Goal: Task Accomplishment & Management: Use online tool/utility

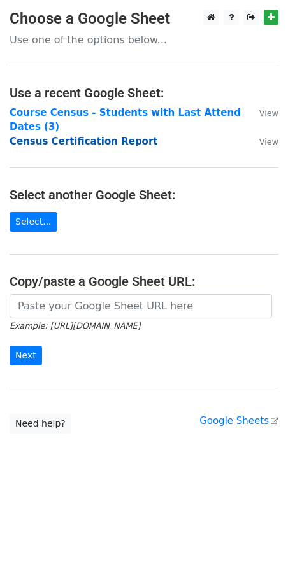
click at [85, 136] on strong "Census Certification Report" at bounding box center [84, 141] width 148 height 11
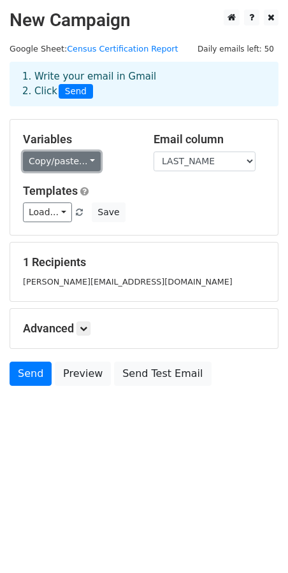
click at [83, 163] on link "Copy/paste..." at bounding box center [62, 162] width 78 height 20
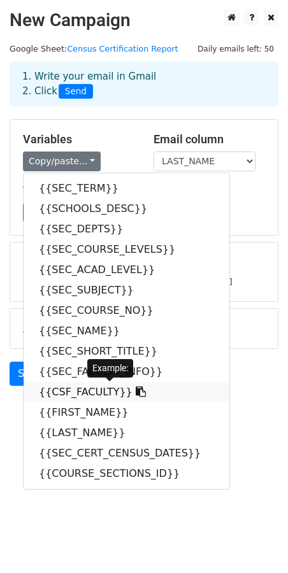
click at [99, 394] on link "{{CSF_FACULTY}}" at bounding box center [127, 392] width 206 height 20
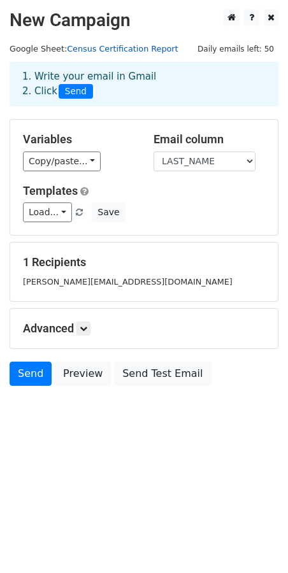
click at [131, 47] on link "Census Certification Report" at bounding box center [122, 49] width 111 height 10
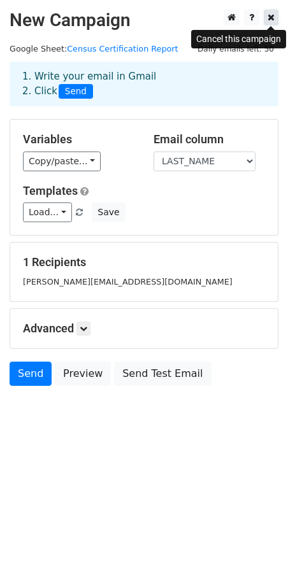
click at [276, 21] on link at bounding box center [271, 18] width 15 height 16
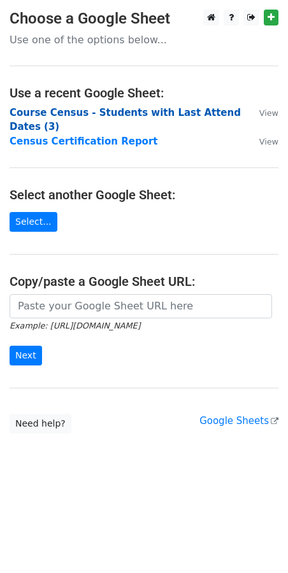
click at [171, 112] on strong "Course Census - Students with Last Attend Dates (3)" at bounding box center [125, 120] width 231 height 26
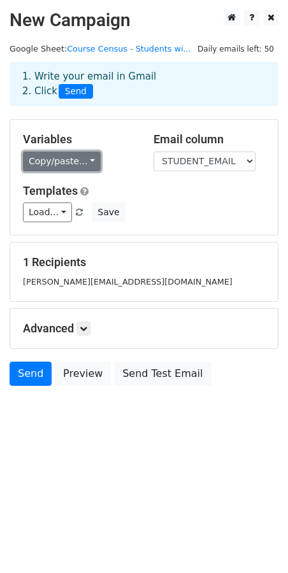
click at [84, 161] on link "Copy/paste..." at bounding box center [62, 162] width 78 height 20
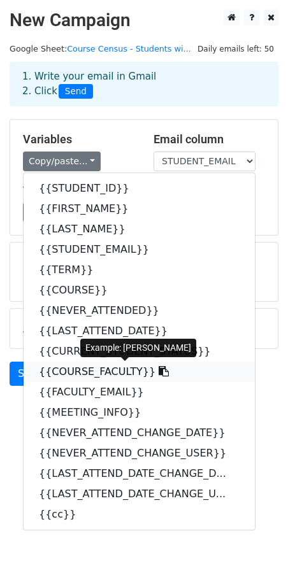
click at [97, 378] on link "{{COURSE_FACULTY}}" at bounding box center [139, 372] width 231 height 20
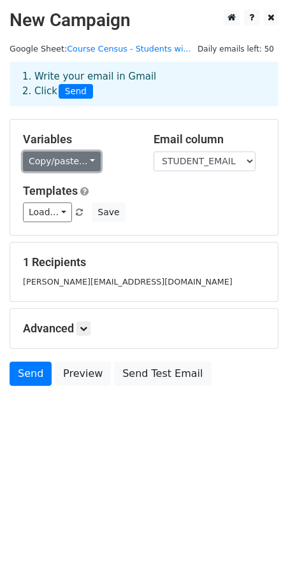
click at [86, 164] on link "Copy/paste..." at bounding box center [62, 162] width 78 height 20
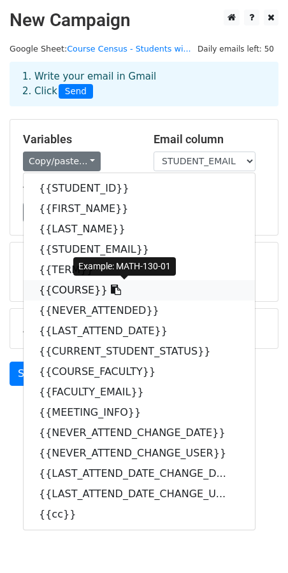
click at [77, 288] on link "{{COURSE}}" at bounding box center [139, 290] width 231 height 20
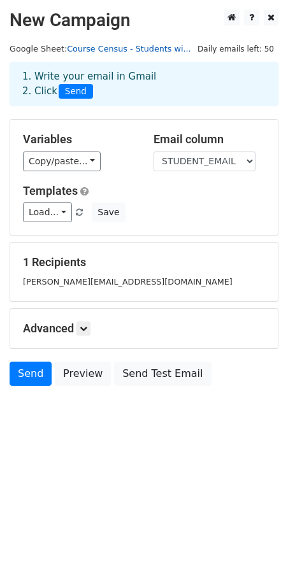
click at [99, 46] on link "Course Census - Students wi..." at bounding box center [129, 49] width 124 height 10
click at [130, 46] on link "Course Census - Students wi..." at bounding box center [129, 49] width 124 height 10
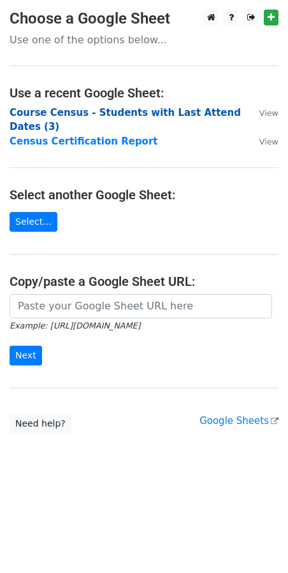
click at [175, 114] on strong "Course Census - Students with Last Attend Dates (3)" at bounding box center [125, 120] width 231 height 26
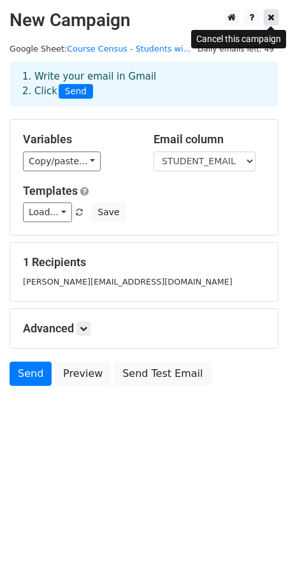
click at [269, 16] on icon at bounding box center [270, 17] width 7 height 9
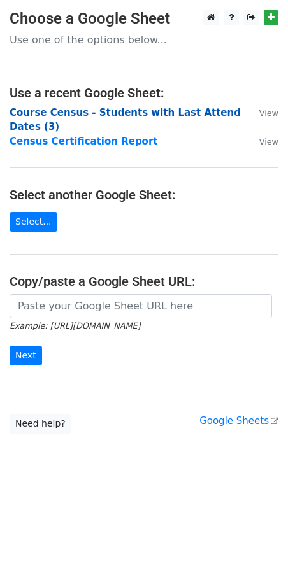
click at [90, 113] on strong "Course Census - Students with Last Attend Dates (3)" at bounding box center [125, 120] width 231 height 26
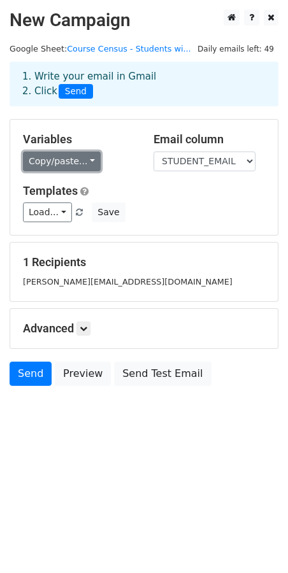
click at [82, 158] on link "Copy/paste..." at bounding box center [62, 162] width 78 height 20
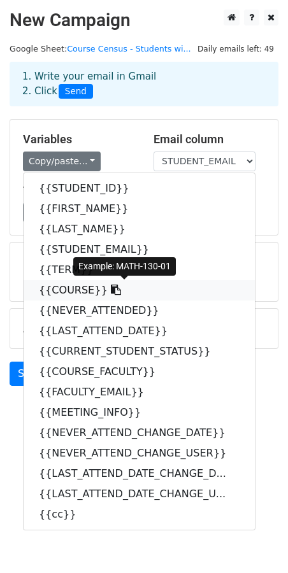
click at [73, 286] on link "{{COURSE}}" at bounding box center [139, 290] width 231 height 20
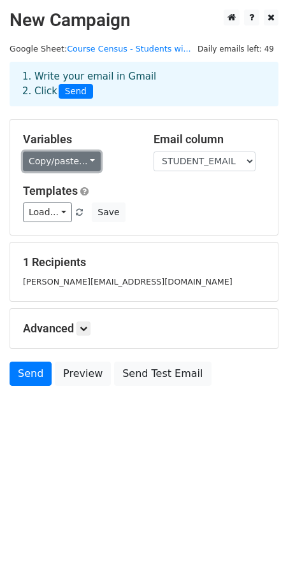
click at [78, 162] on link "Copy/paste..." at bounding box center [62, 162] width 78 height 20
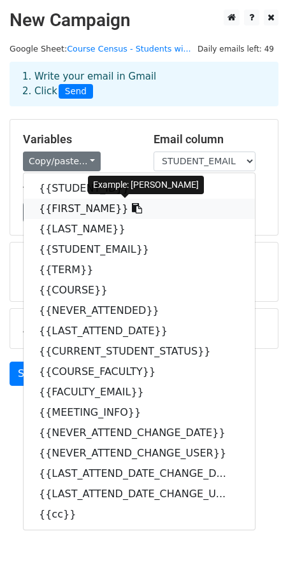
click at [83, 207] on link "{{FIRST_NAME}}" at bounding box center [139, 209] width 231 height 20
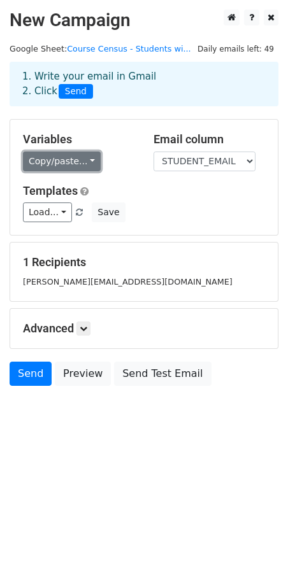
click at [85, 161] on link "Copy/paste..." at bounding box center [62, 162] width 78 height 20
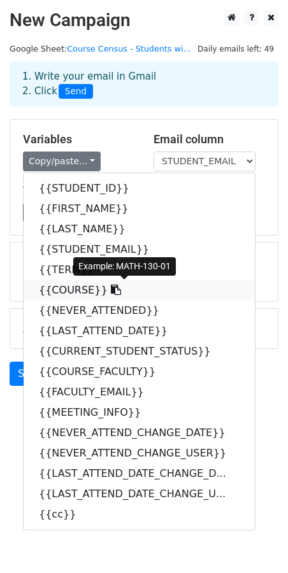
click at [79, 287] on link "{{COURSE}}" at bounding box center [139, 290] width 231 height 20
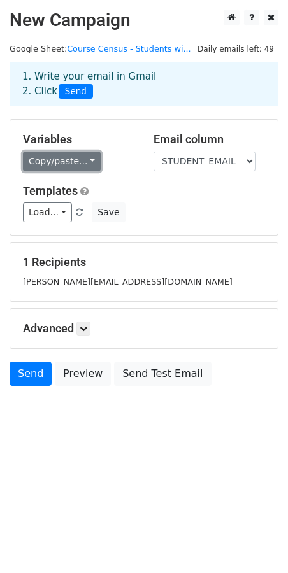
click at [80, 162] on link "Copy/paste..." at bounding box center [62, 162] width 78 height 20
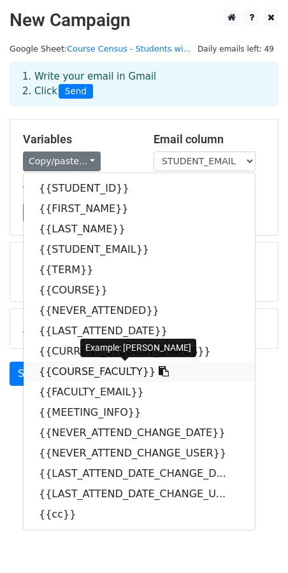
click at [96, 373] on link "{{COURSE_FACULTY}}" at bounding box center [139, 372] width 231 height 20
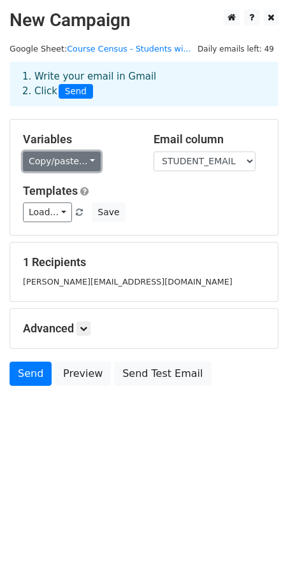
click at [76, 159] on link "Copy/paste..." at bounding box center [62, 162] width 78 height 20
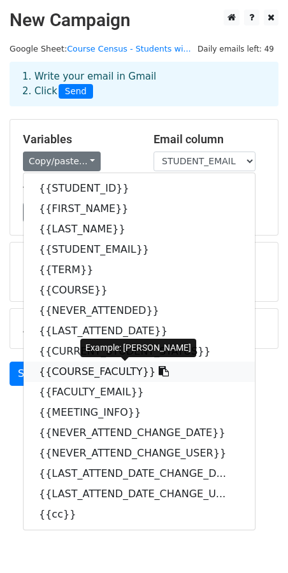
click at [83, 367] on link "{{COURSE_FACULTY}}" at bounding box center [139, 372] width 231 height 20
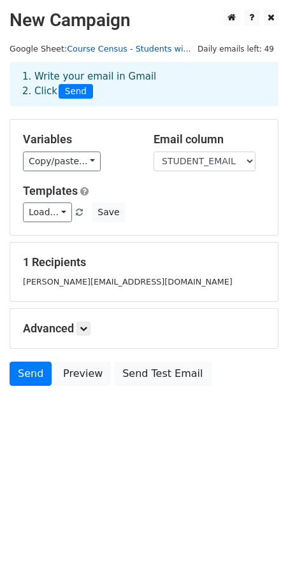
click at [139, 49] on link "Course Census - Students wi..." at bounding box center [129, 49] width 124 height 10
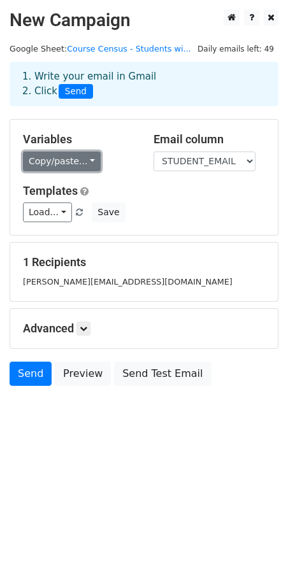
click at [81, 156] on link "Copy/paste..." at bounding box center [62, 162] width 78 height 20
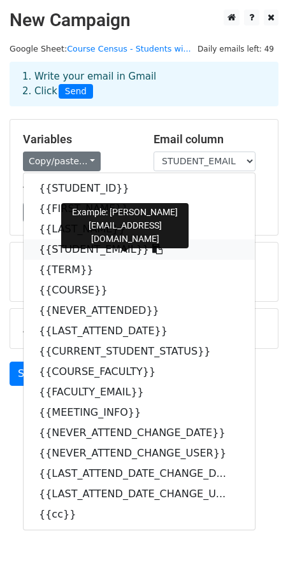
click at [101, 253] on link "{{STUDENT_EMAIL}}" at bounding box center [139, 249] width 231 height 20
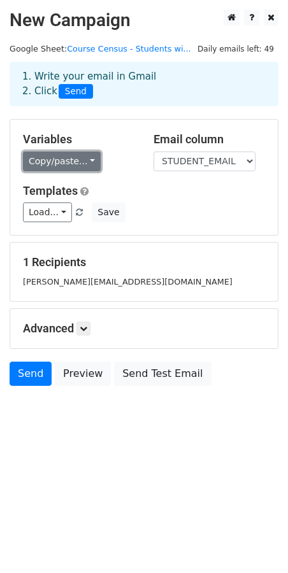
click at [82, 162] on link "Copy/paste..." at bounding box center [62, 162] width 78 height 20
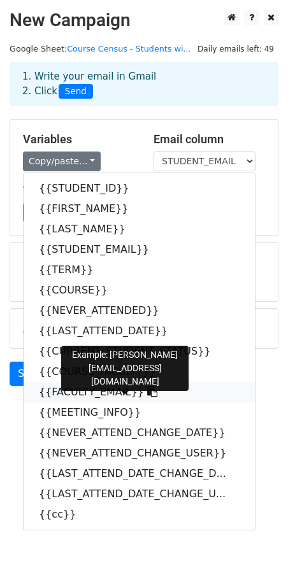
click at [113, 390] on link "{{FACULTY_EMAIL}}" at bounding box center [139, 392] width 231 height 20
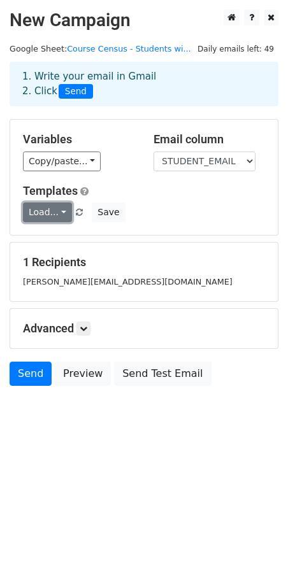
click at [61, 211] on link "Load..." at bounding box center [47, 212] width 49 height 20
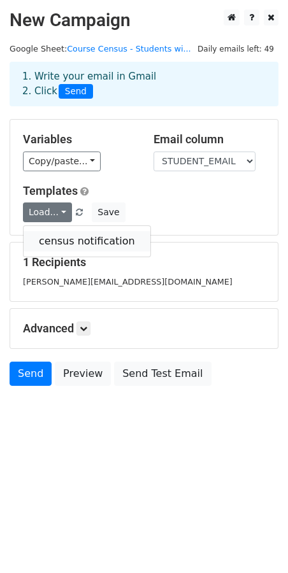
click at [72, 238] on link "census notification" at bounding box center [87, 241] width 127 height 20
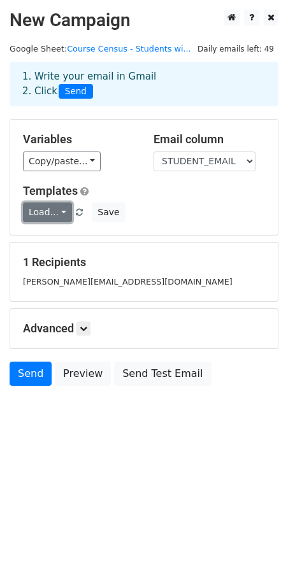
click at [54, 211] on link "Load..." at bounding box center [47, 212] width 49 height 20
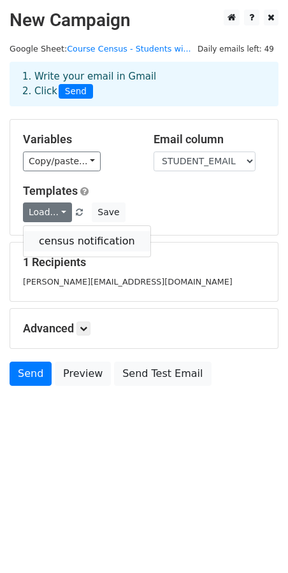
click at [57, 237] on link "census notification" at bounding box center [87, 241] width 127 height 20
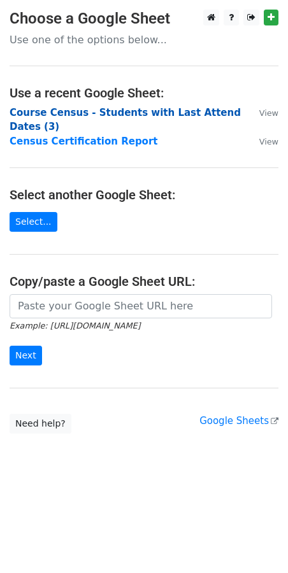
click at [185, 107] on strong "Course Census - Students with Last Attend Dates (3)" at bounding box center [125, 120] width 231 height 26
click at [187, 110] on strong "Course Census - Students with Last Attend Dates (3)" at bounding box center [125, 120] width 231 height 26
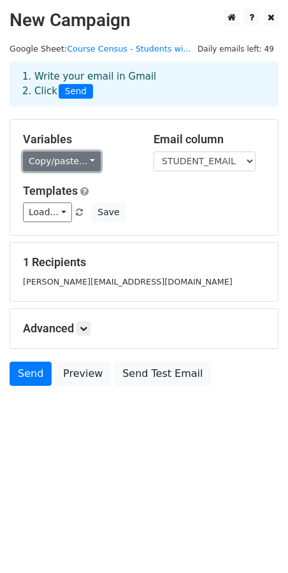
click at [85, 159] on link "Copy/paste..." at bounding box center [62, 162] width 78 height 20
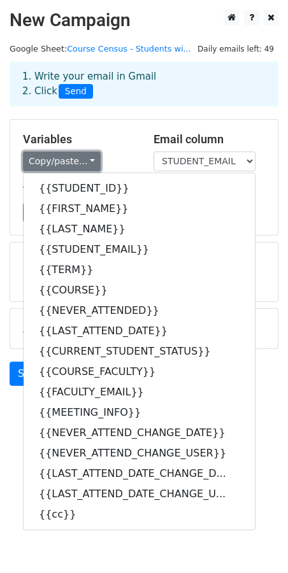
click at [84, 160] on link "Copy/paste..." at bounding box center [62, 162] width 78 height 20
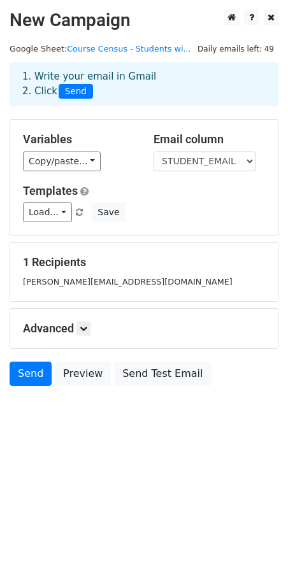
click at [132, 137] on h5 "Variables" at bounding box center [78, 139] width 111 height 14
click at [59, 208] on link "Load..." at bounding box center [47, 212] width 49 height 20
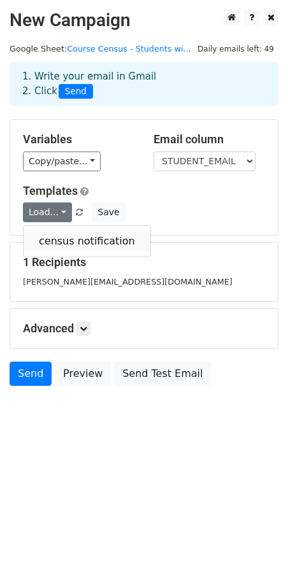
click at [65, 246] on link "census notification" at bounding box center [87, 241] width 127 height 20
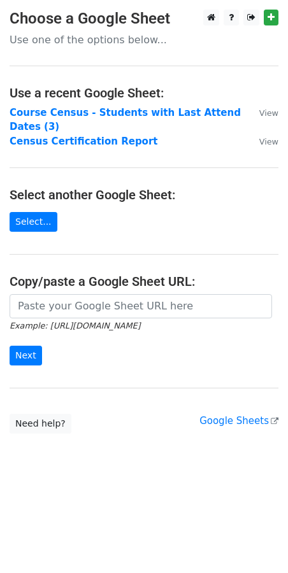
click at [106, 210] on main "Choose a Google Sheet Use one of the options below... Use a recent Google Sheet…" at bounding box center [144, 222] width 288 height 424
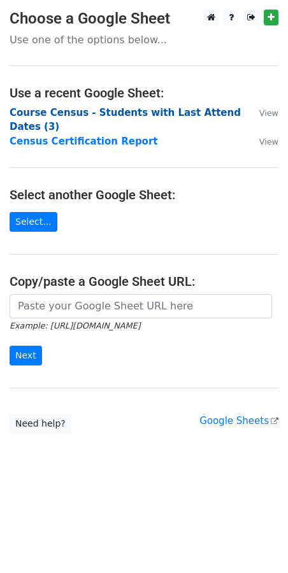
click at [141, 111] on strong "Course Census - Students with Last Attend Dates (3)" at bounding box center [125, 120] width 231 height 26
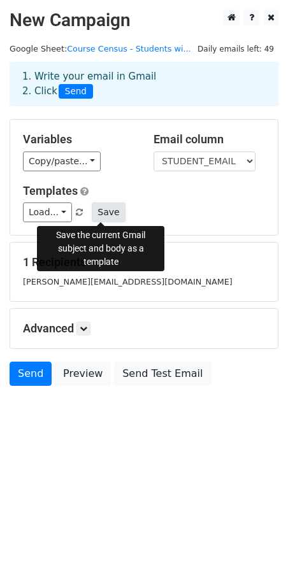
click at [100, 207] on button "Save" at bounding box center [108, 212] width 33 height 20
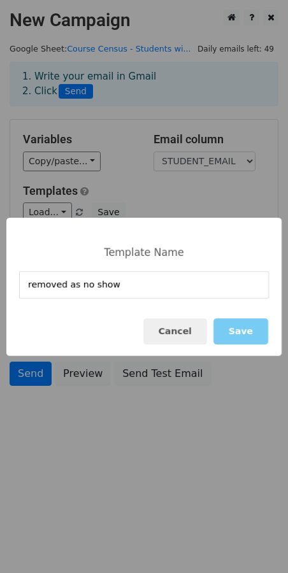
type input "removed as no show"
click at [245, 341] on button "Save" at bounding box center [240, 331] width 55 height 26
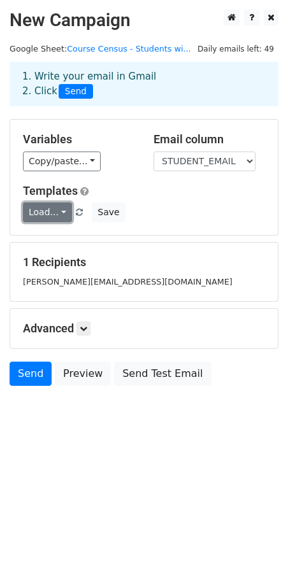
click at [61, 211] on link "Load..." at bounding box center [47, 212] width 49 height 20
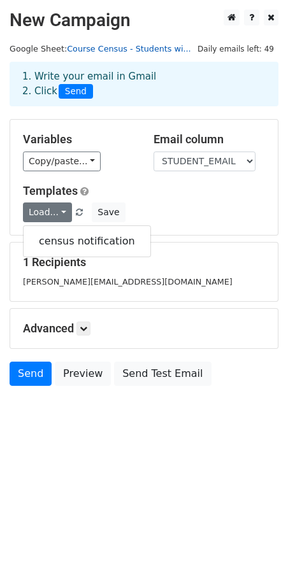
click at [147, 47] on link "Course Census - Students wi..." at bounding box center [129, 49] width 124 height 10
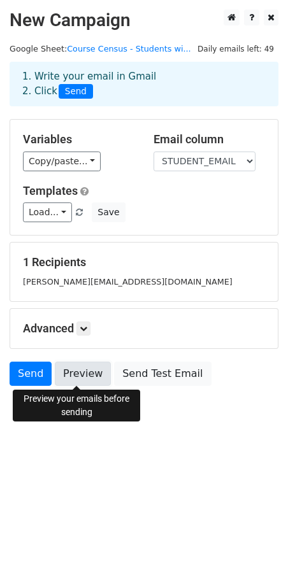
click at [79, 379] on link "Preview" at bounding box center [83, 374] width 56 height 24
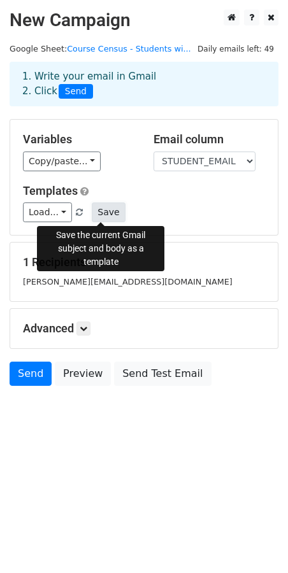
click at [104, 213] on button "Save" at bounding box center [108, 212] width 33 height 20
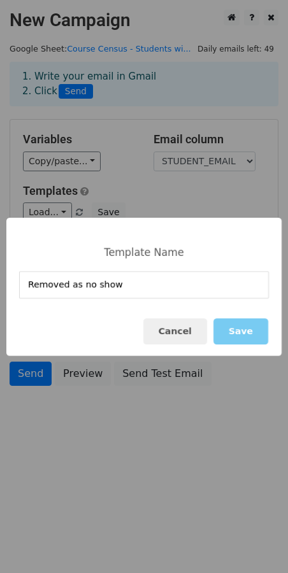
type input "Removed as no show"
click at [242, 330] on button "Save" at bounding box center [240, 331] width 55 height 26
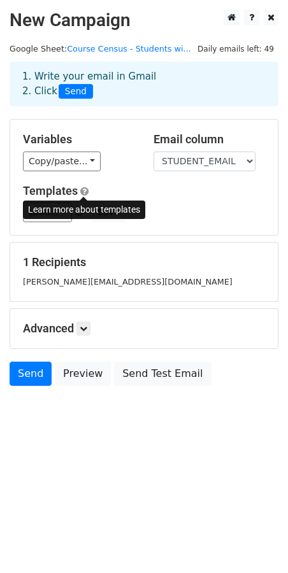
click at [85, 191] on span at bounding box center [84, 192] width 8 height 10
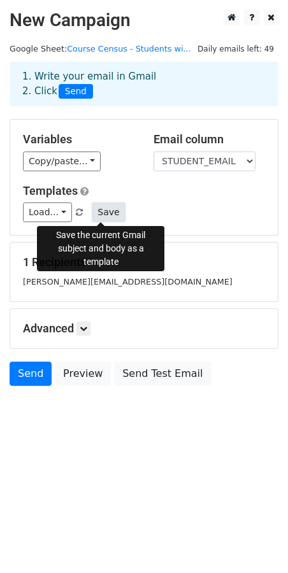
click at [103, 212] on button "Save" at bounding box center [108, 212] width 33 height 20
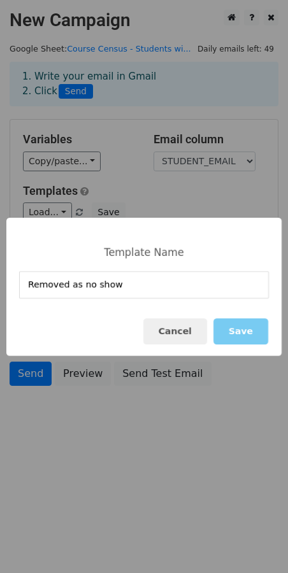
type input "Removed as no show"
click at [264, 333] on button "Save" at bounding box center [240, 331] width 55 height 26
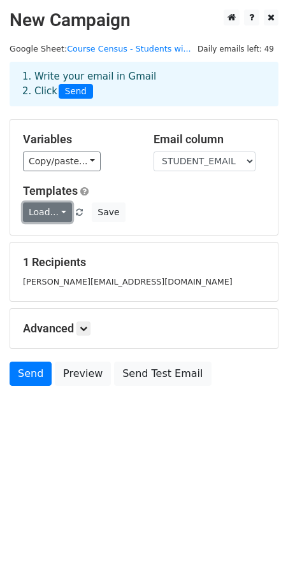
click at [62, 213] on link "Load..." at bounding box center [47, 212] width 49 height 20
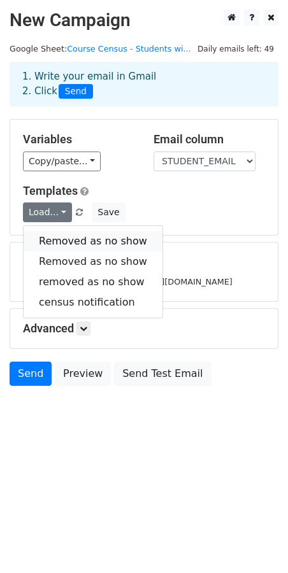
click at [64, 239] on link "Removed as no show" at bounding box center [93, 241] width 139 height 20
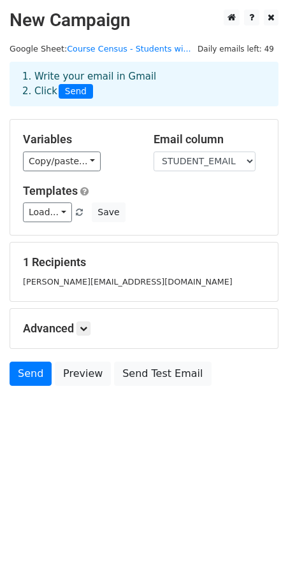
click at [76, 215] on span at bounding box center [79, 213] width 7 height 8
click at [76, 210] on span at bounding box center [79, 213] width 7 height 8
click at [76, 211] on span at bounding box center [79, 213] width 7 height 8
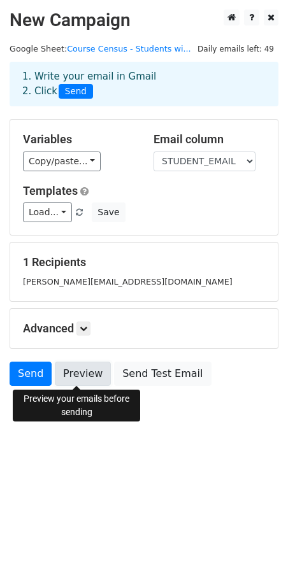
click at [83, 372] on link "Preview" at bounding box center [83, 374] width 56 height 24
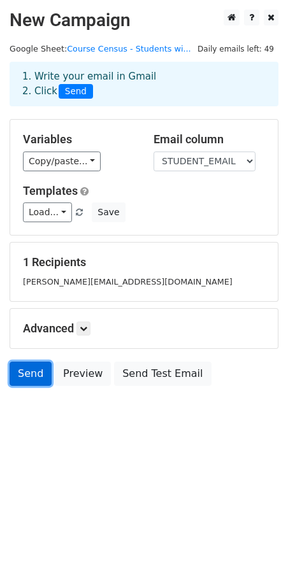
click at [37, 376] on link "Send" at bounding box center [31, 374] width 42 height 24
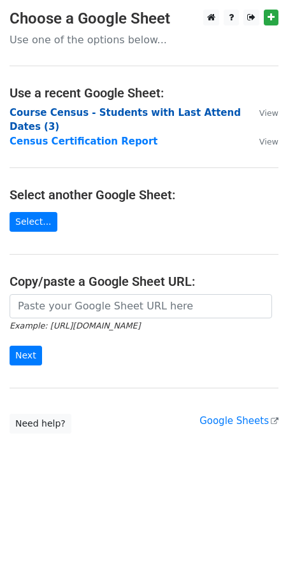
click at [121, 113] on strong "Course Census - Students with Last Attend Dates (3)" at bounding box center [125, 120] width 231 height 26
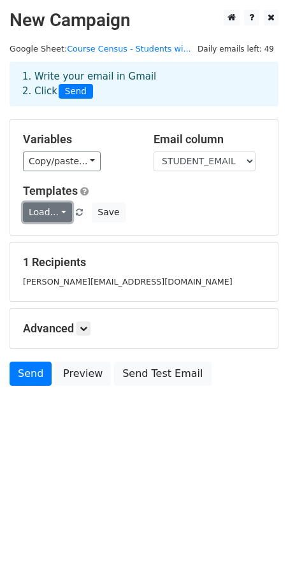
click at [61, 210] on link "Load..." at bounding box center [47, 212] width 49 height 20
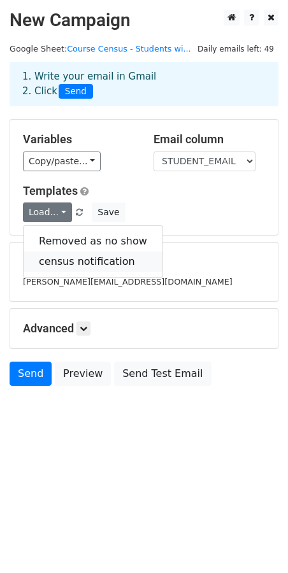
click at [74, 257] on link "census notification" at bounding box center [93, 262] width 139 height 20
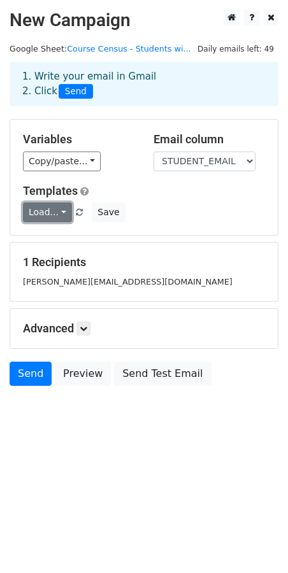
click at [59, 209] on link "Load..." at bounding box center [47, 212] width 49 height 20
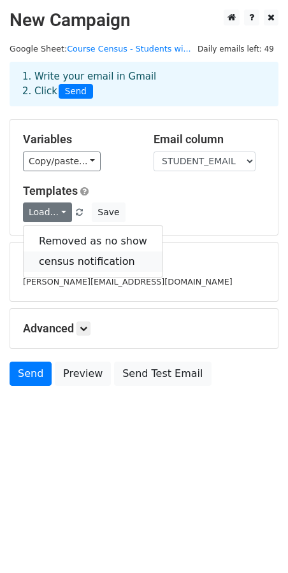
click at [59, 258] on link "census notification" at bounding box center [93, 262] width 139 height 20
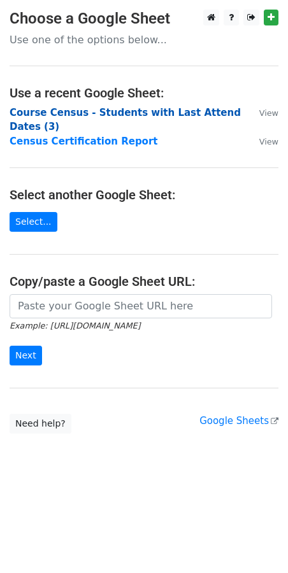
click at [141, 113] on strong "Course Census - Students with Last Attend Dates (3)" at bounding box center [125, 120] width 231 height 26
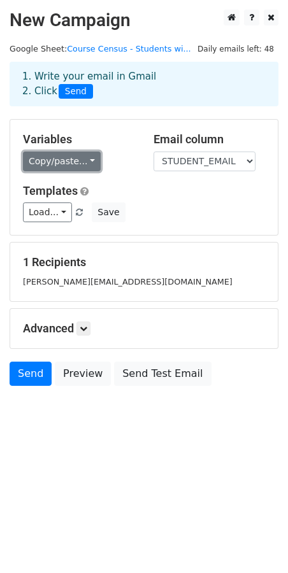
click at [79, 164] on link "Copy/paste..." at bounding box center [62, 162] width 78 height 20
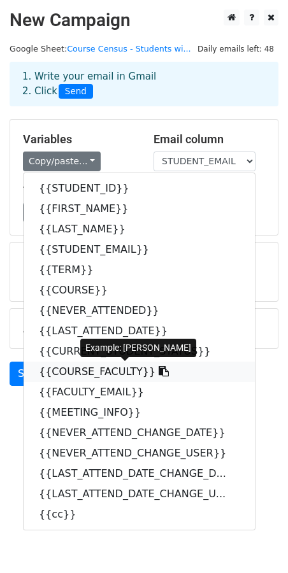
click at [90, 375] on link "{{COURSE_FACULTY}}" at bounding box center [139, 372] width 231 height 20
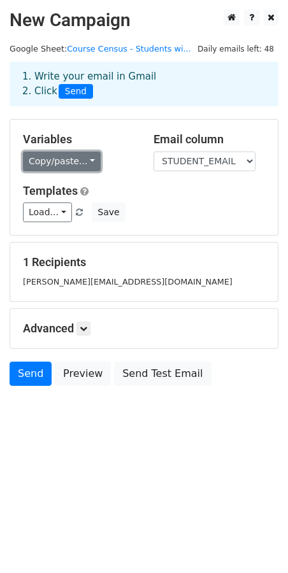
click at [64, 165] on link "Copy/paste..." at bounding box center [62, 162] width 78 height 20
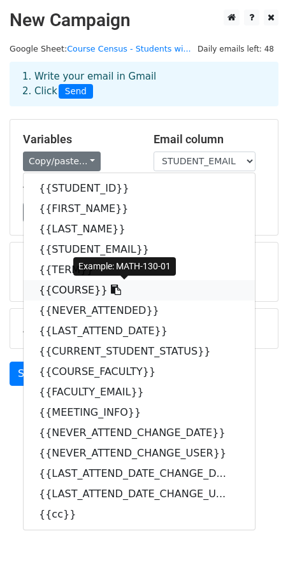
click at [53, 290] on link "{{COURSE}}" at bounding box center [139, 290] width 231 height 20
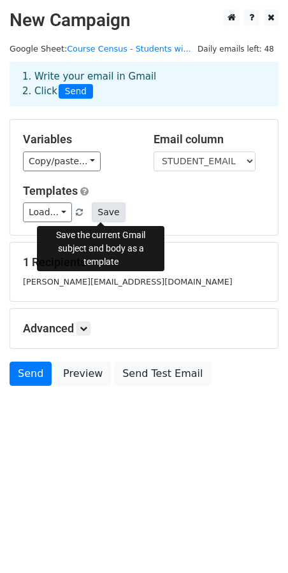
click at [106, 213] on button "Save" at bounding box center [108, 212] width 33 height 20
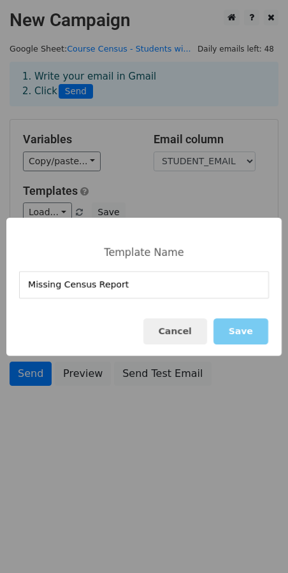
type input "Missing Census Report"
click at [253, 330] on button "Save" at bounding box center [240, 331] width 55 height 26
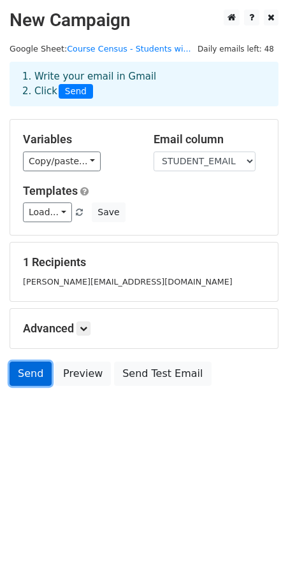
click at [24, 374] on link "Send" at bounding box center [31, 374] width 42 height 24
